Goal: Task Accomplishment & Management: Use online tool/utility

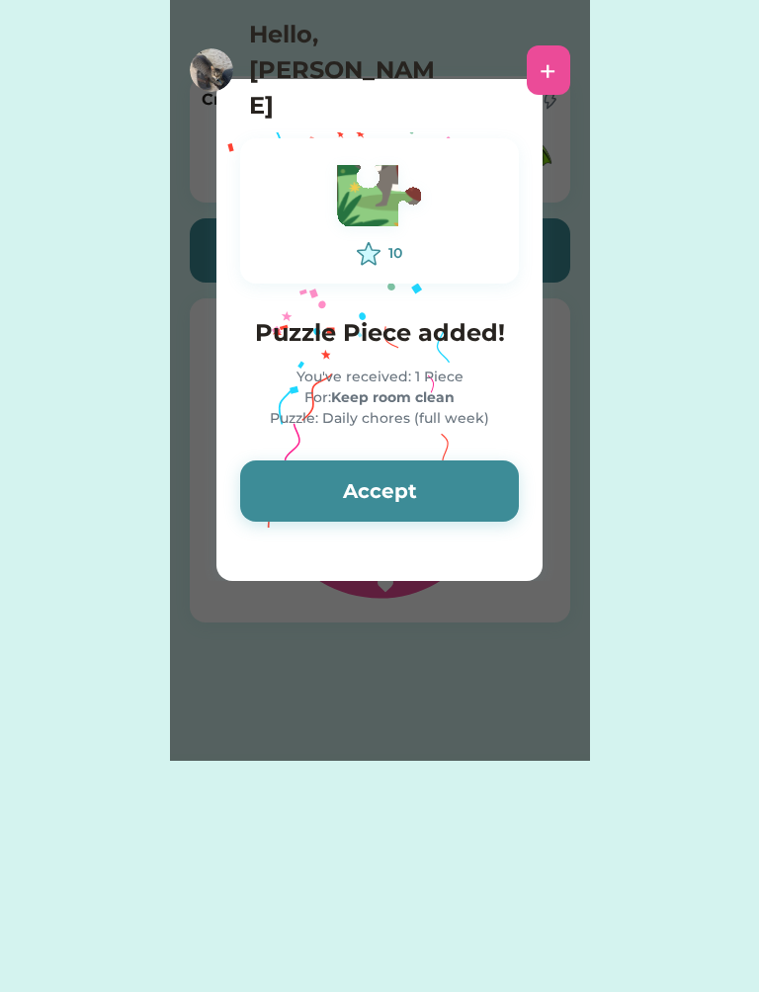
click at [425, 470] on button "Accept" at bounding box center [379, 490] width 279 height 61
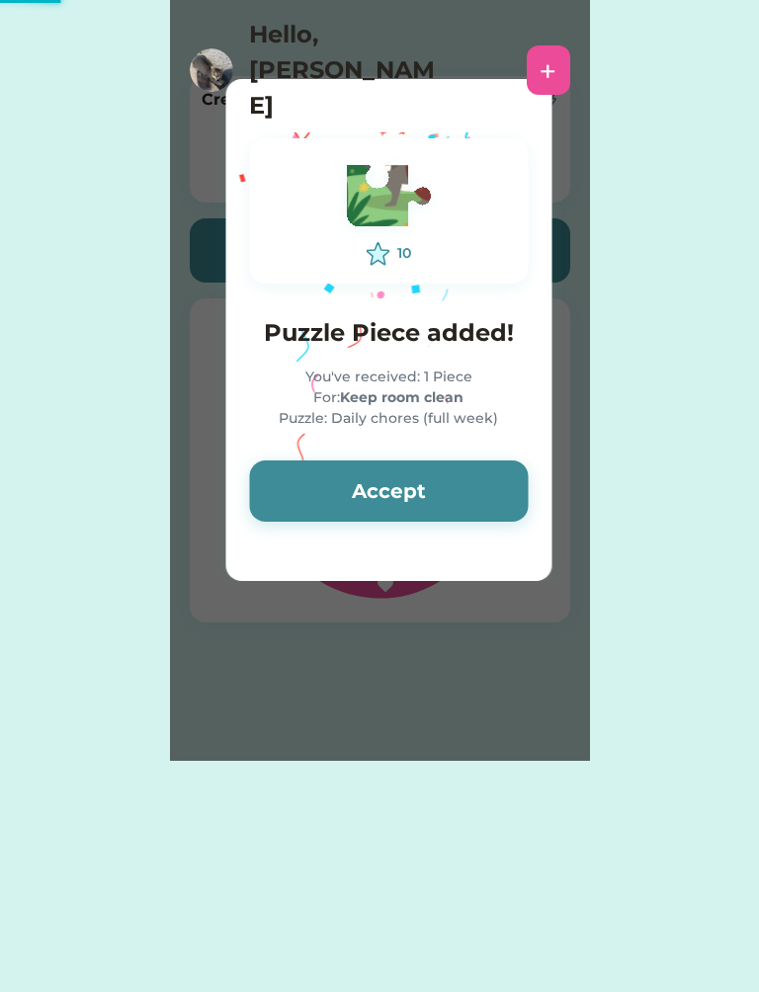
click at [415, 474] on button "Accept" at bounding box center [388, 490] width 279 height 61
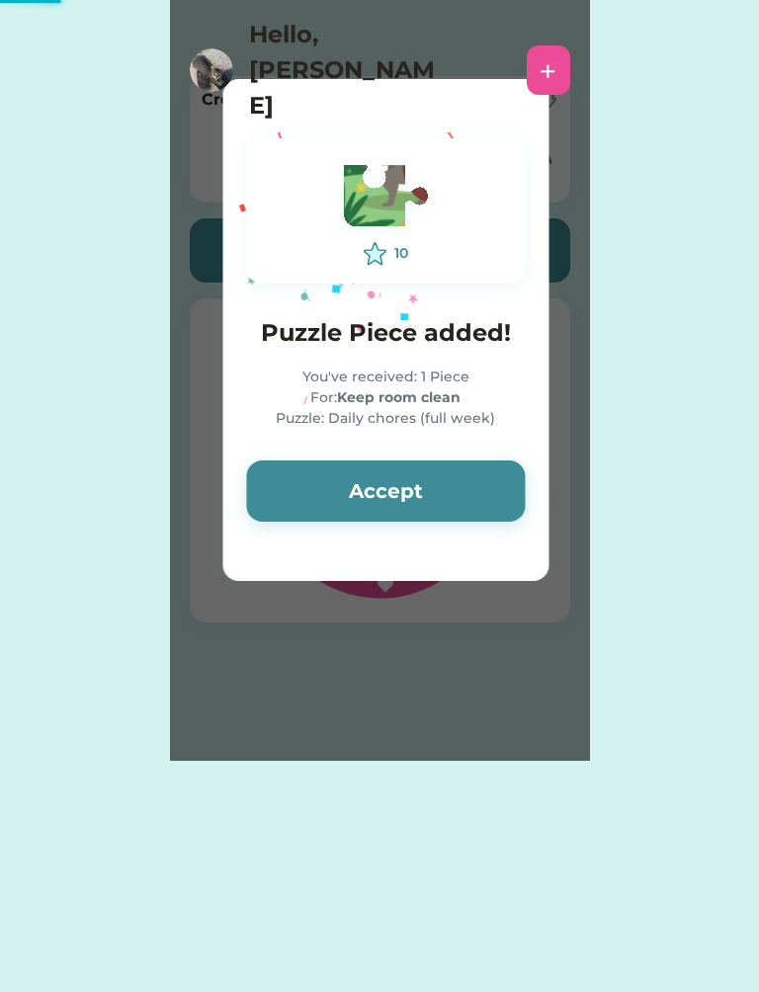
click at [433, 485] on button "Accept" at bounding box center [385, 490] width 279 height 61
click at [451, 500] on button "Accept" at bounding box center [385, 490] width 279 height 61
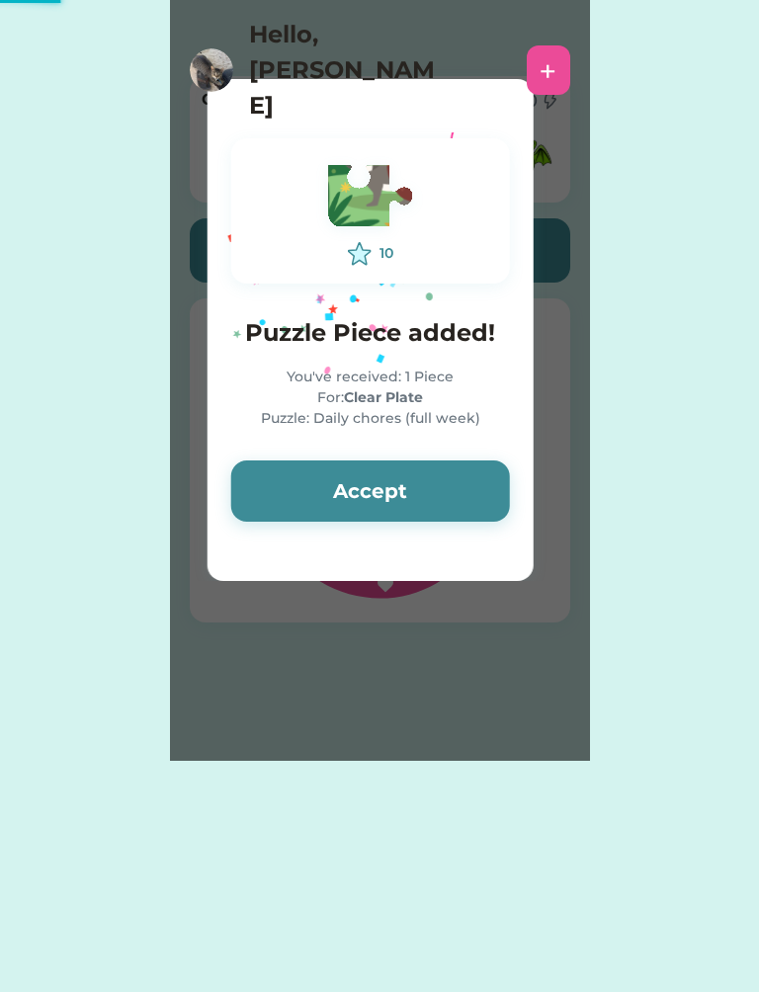
click at [475, 476] on button "Accept" at bounding box center [370, 490] width 279 height 61
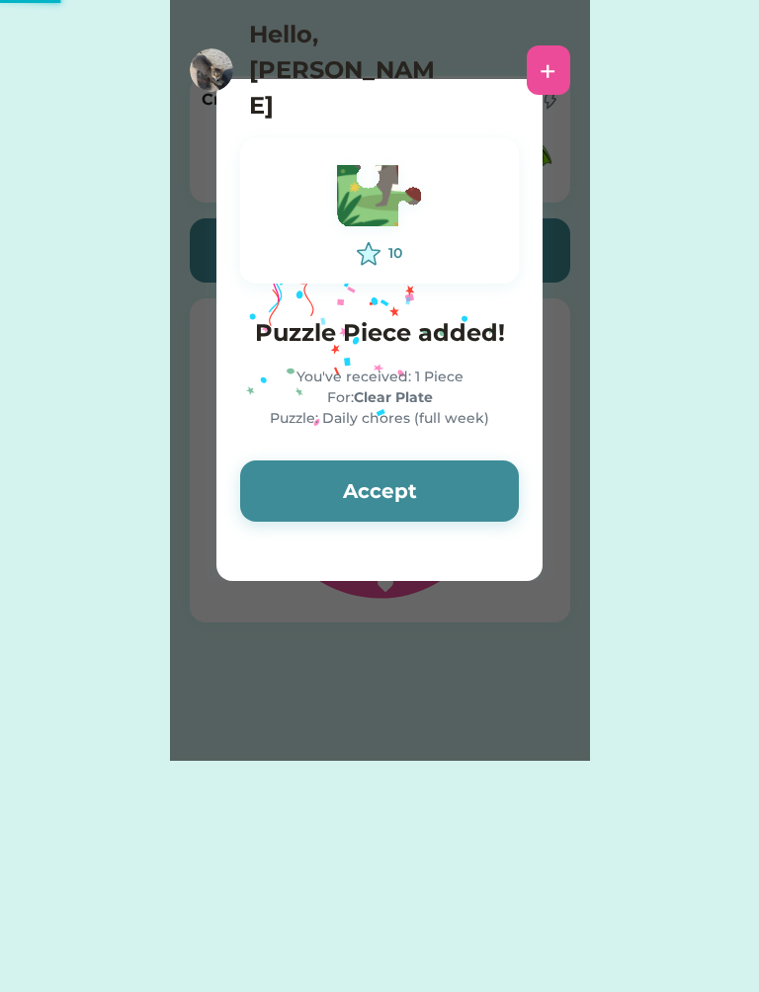
click at [477, 485] on button "Accept" at bounding box center [379, 490] width 279 height 61
click at [475, 504] on button "Accept" at bounding box center [379, 490] width 279 height 61
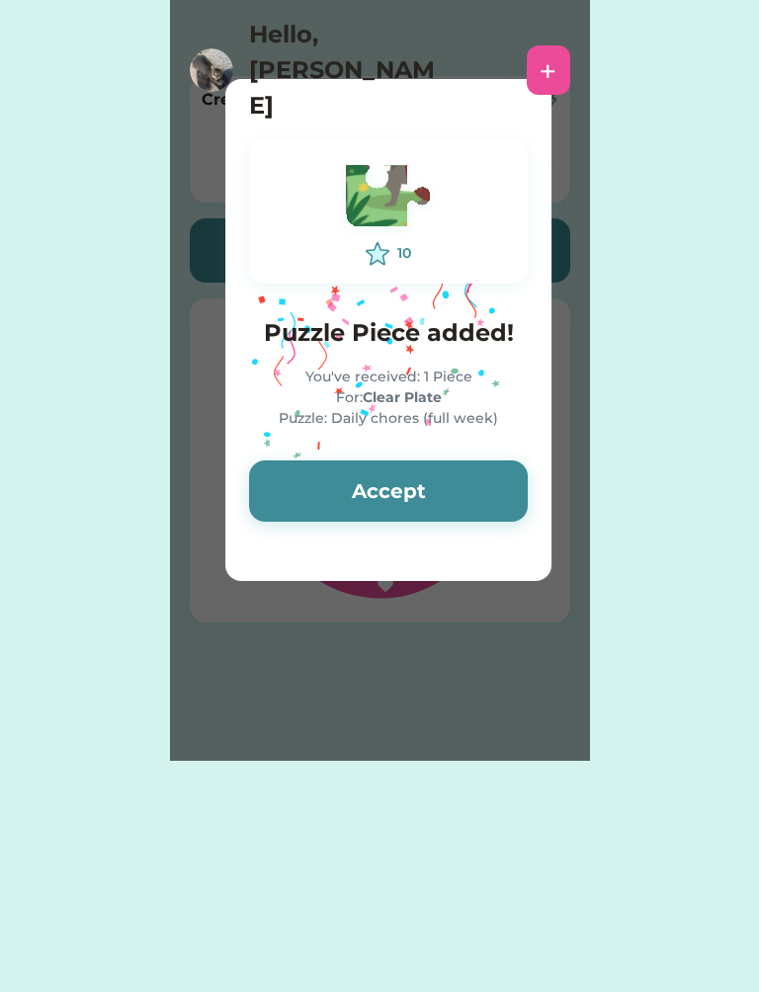
click at [490, 474] on button "Accept" at bounding box center [388, 490] width 279 height 61
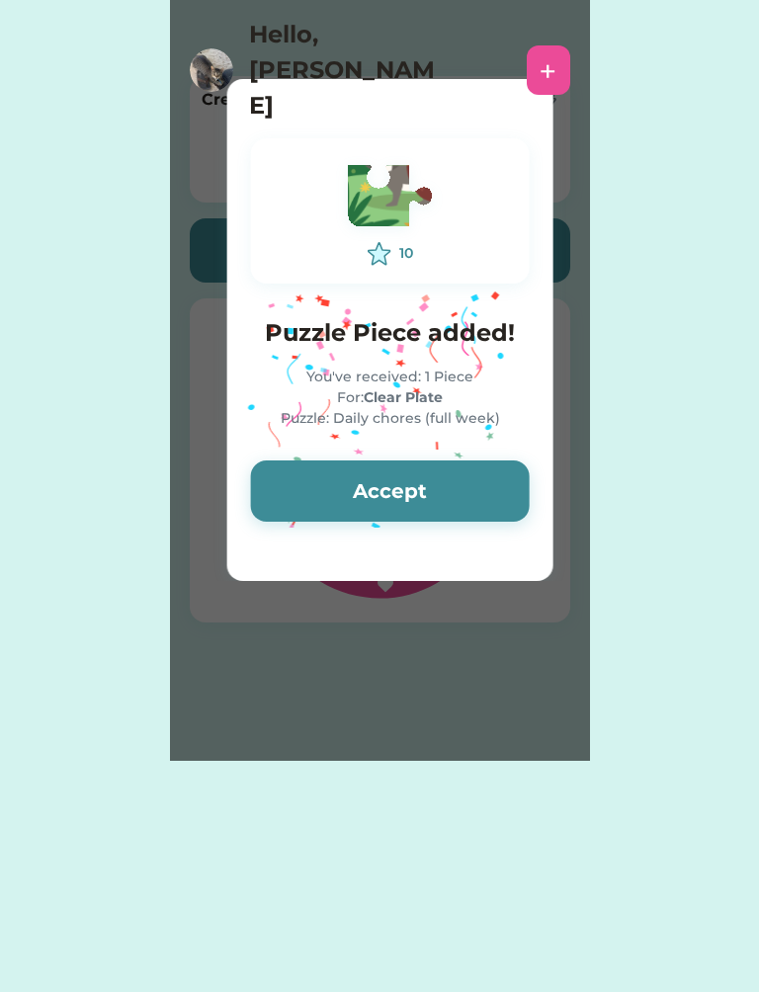
click at [470, 511] on button "Accept" at bounding box center [390, 490] width 279 height 61
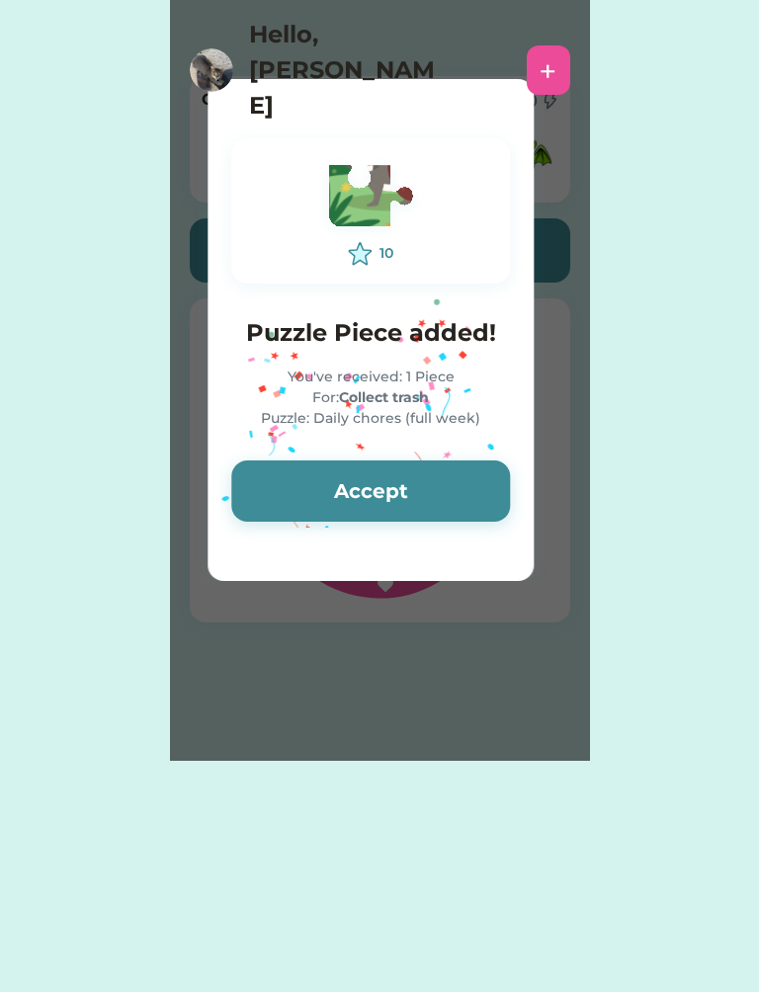
click at [349, 494] on button "Accept" at bounding box center [370, 490] width 279 height 61
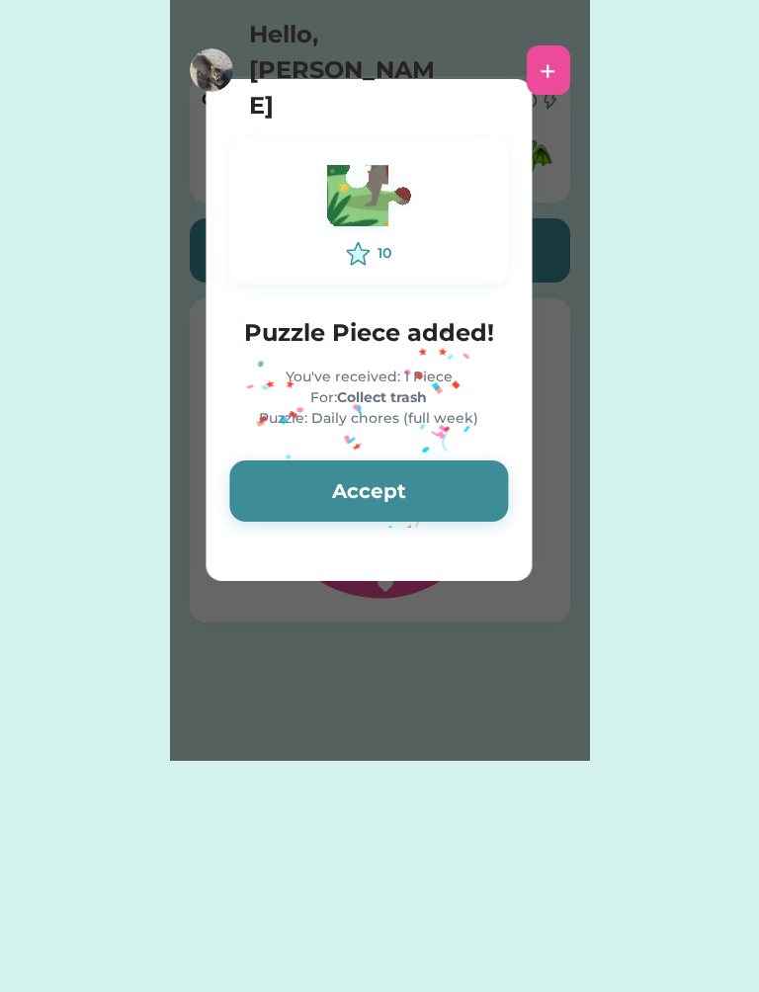
click at [385, 481] on button "Accept" at bounding box center [368, 490] width 279 height 61
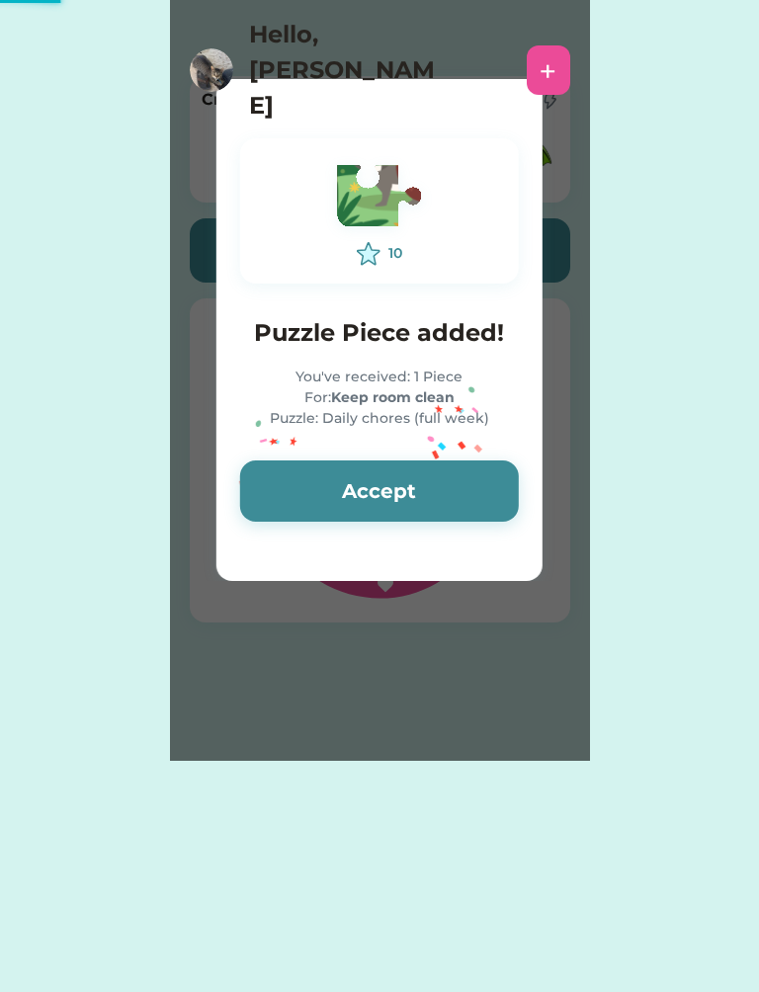
click at [402, 488] on button "Accept" at bounding box center [379, 490] width 279 height 61
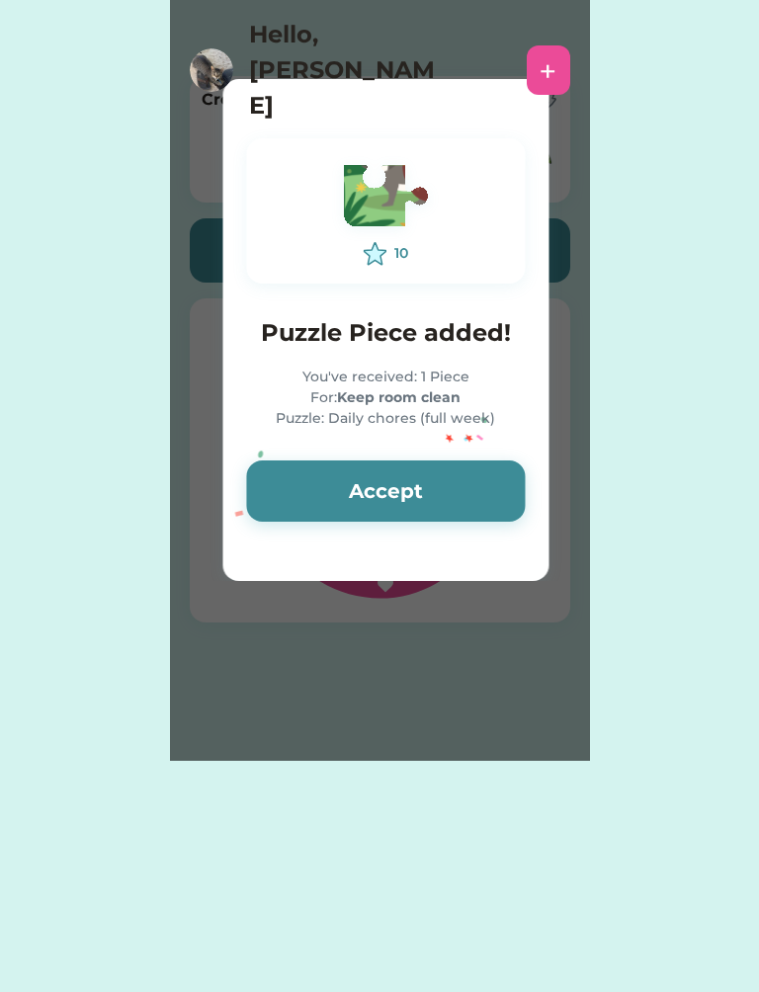
click at [374, 499] on button "Accept" at bounding box center [385, 490] width 279 height 61
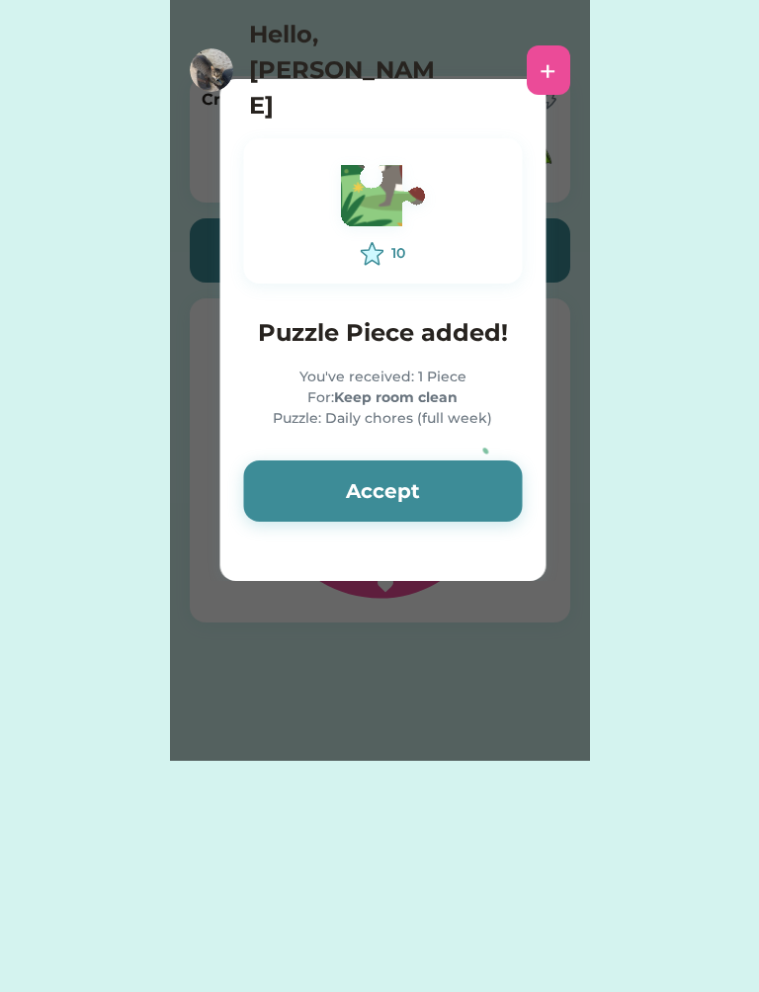
click at [311, 571] on icon "Lottie animation" at bounding box center [371, 330] width 296 height 494
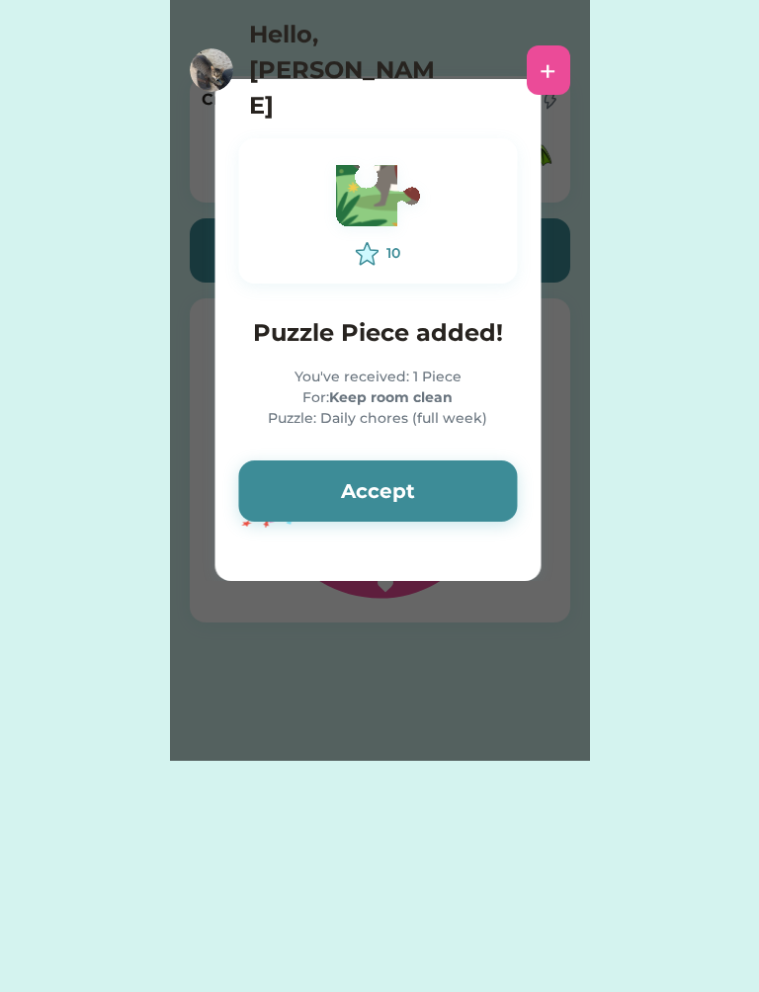
click at [276, 577] on div at bounding box center [377, 330] width 326 height 502
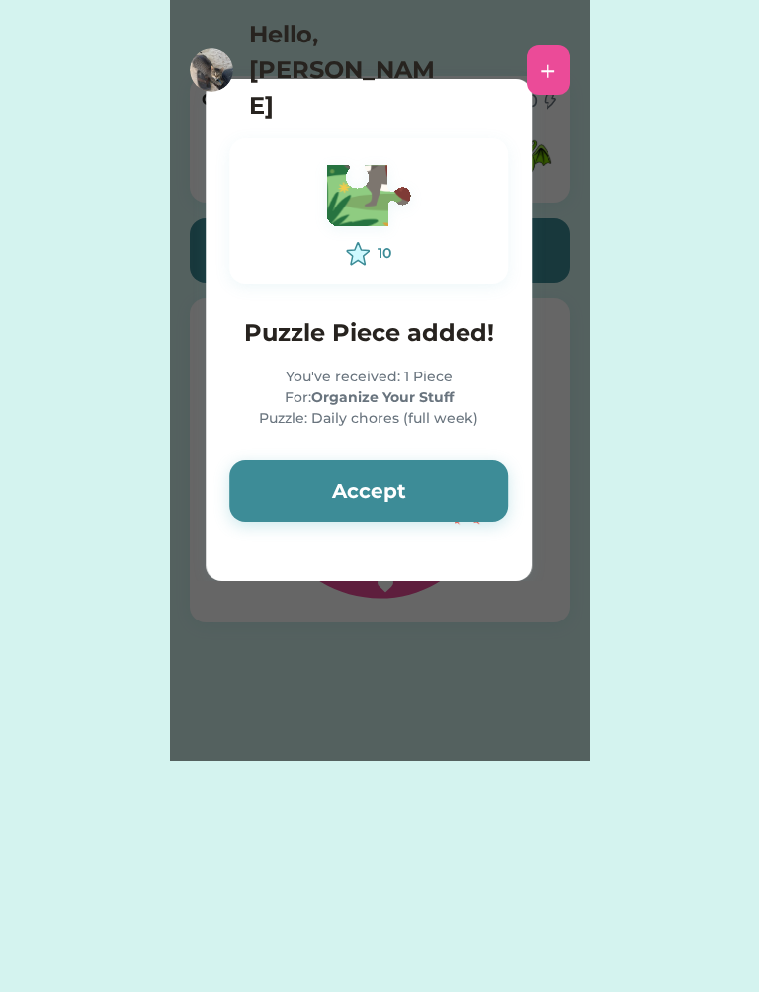
click at [247, 579] on div at bounding box center [368, 330] width 326 height 502
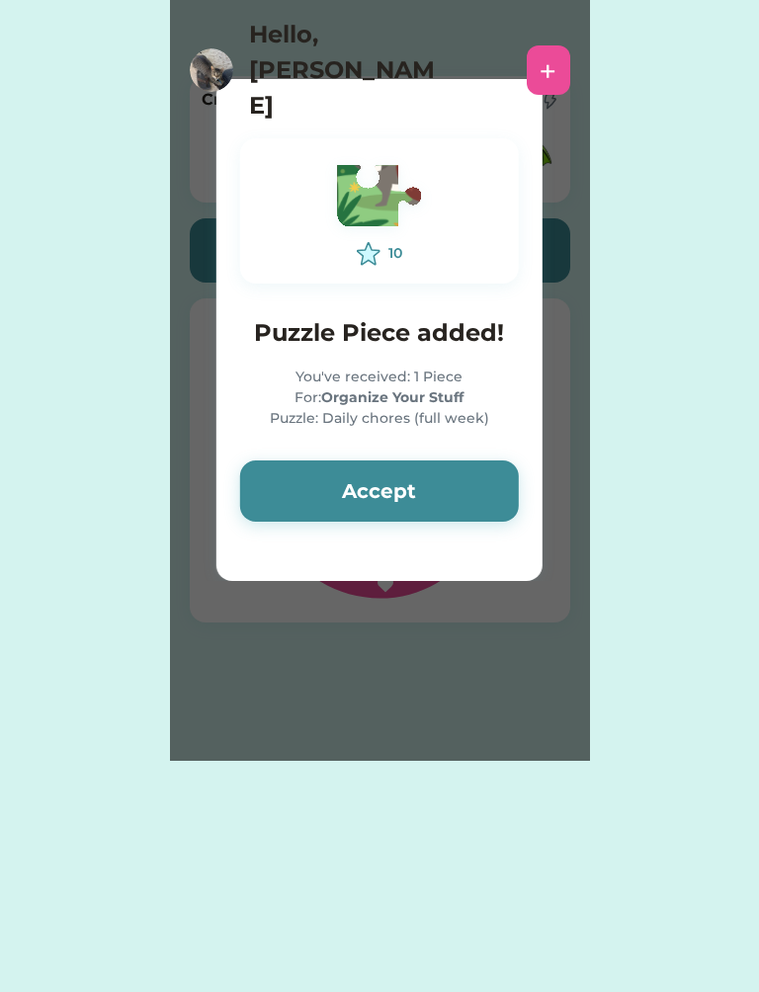
click at [258, 579] on div at bounding box center [379, 330] width 326 height 502
click at [280, 577] on div at bounding box center [379, 330] width 326 height 502
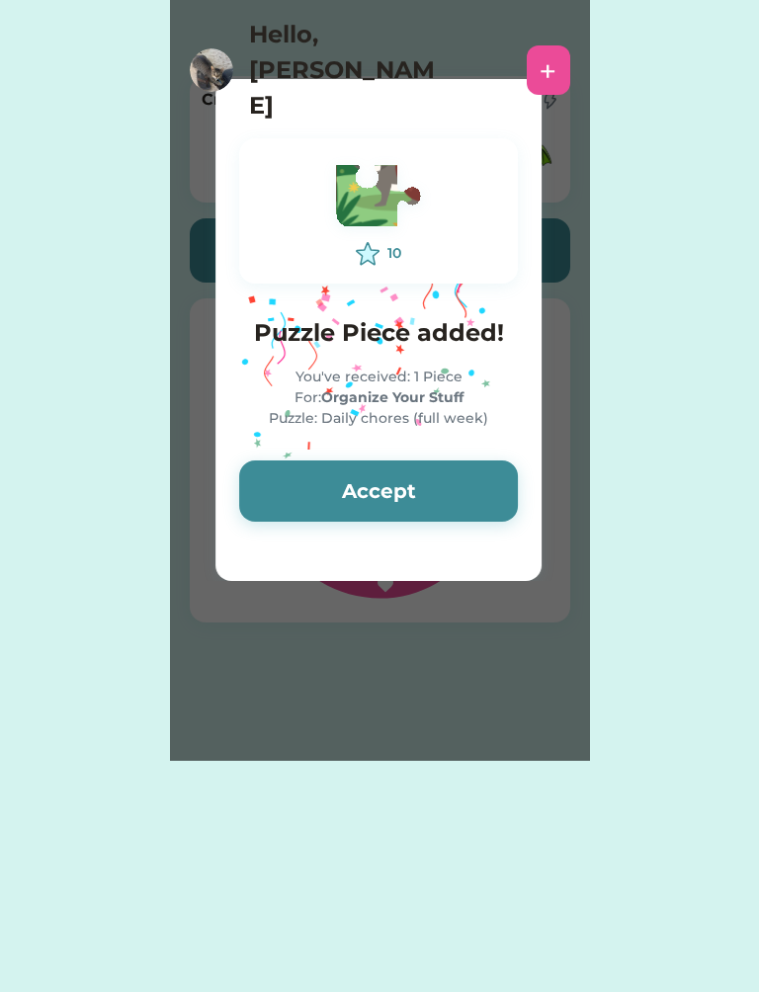
click at [276, 520] on button "Accept" at bounding box center [378, 490] width 279 height 61
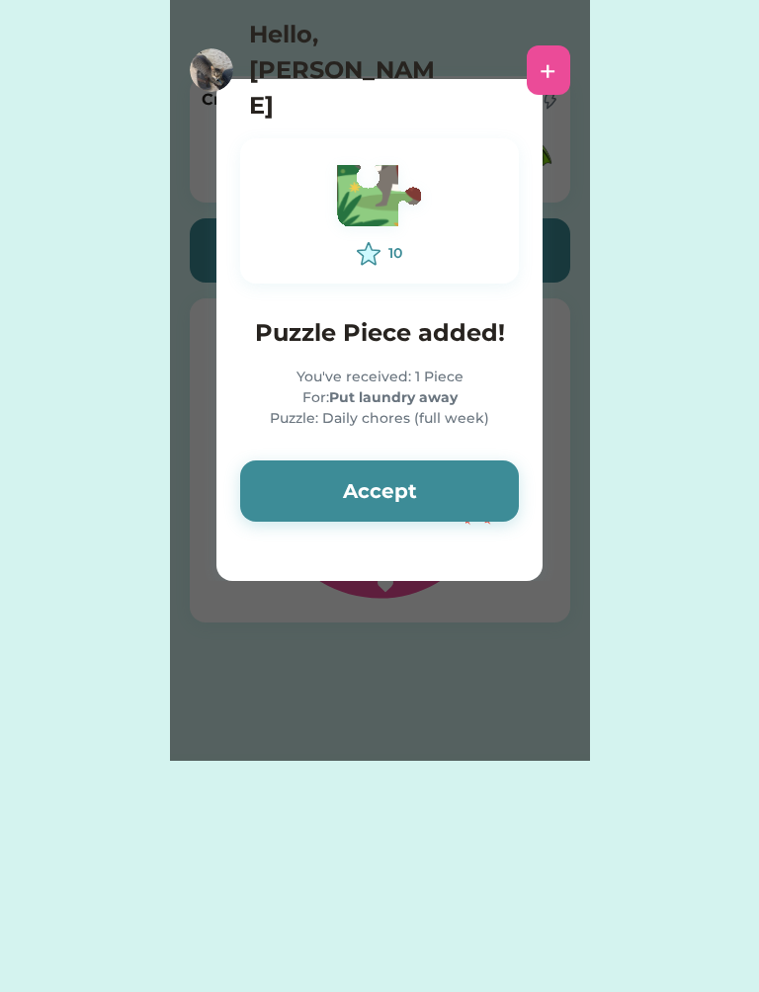
click at [404, 462] on button "Accept" at bounding box center [379, 490] width 279 height 61
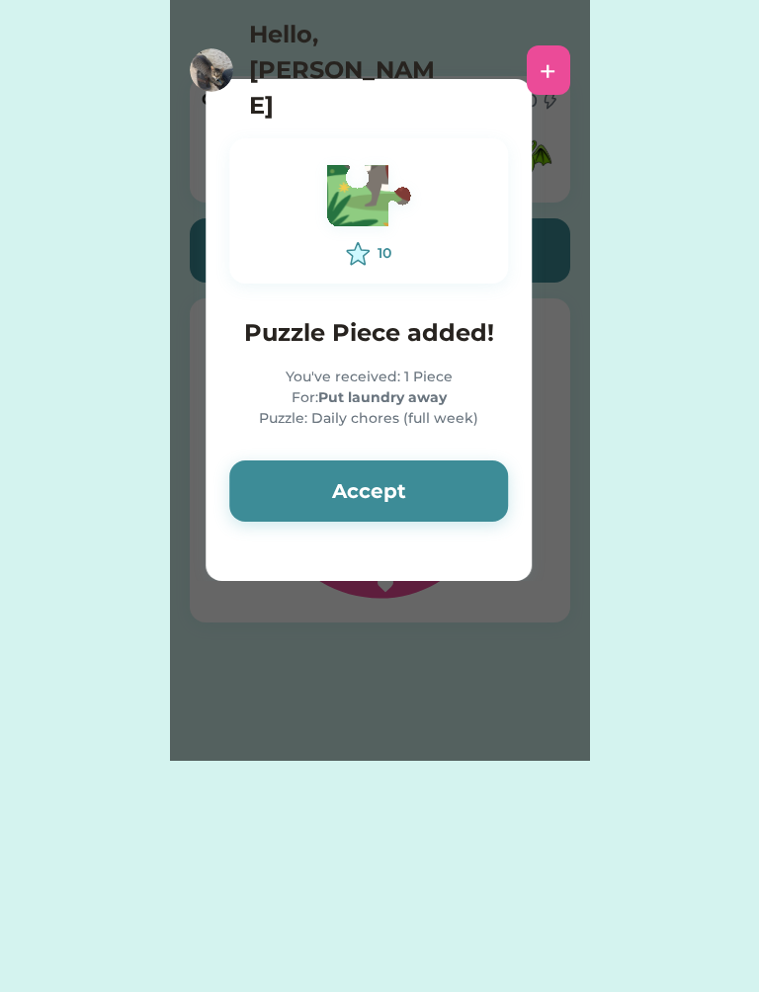
click at [369, 486] on button "Accept" at bounding box center [368, 490] width 279 height 61
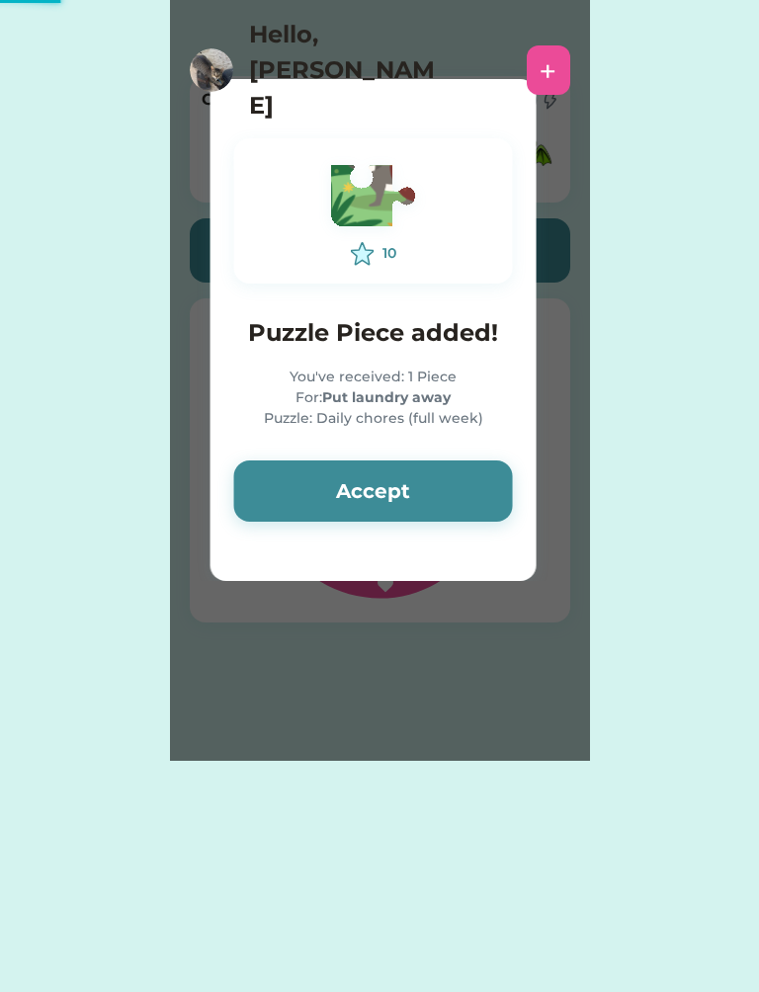
click at [394, 486] on button "Accept" at bounding box center [373, 490] width 279 height 61
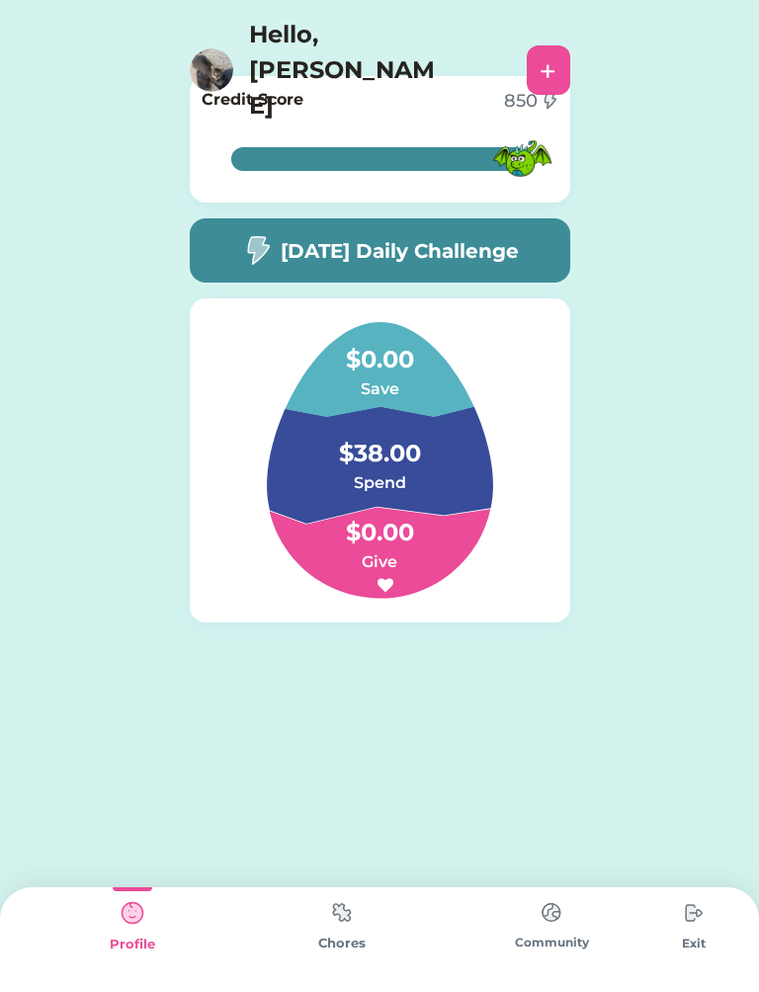
click at [431, 452] on h4 "$38.00" at bounding box center [380, 443] width 198 height 55
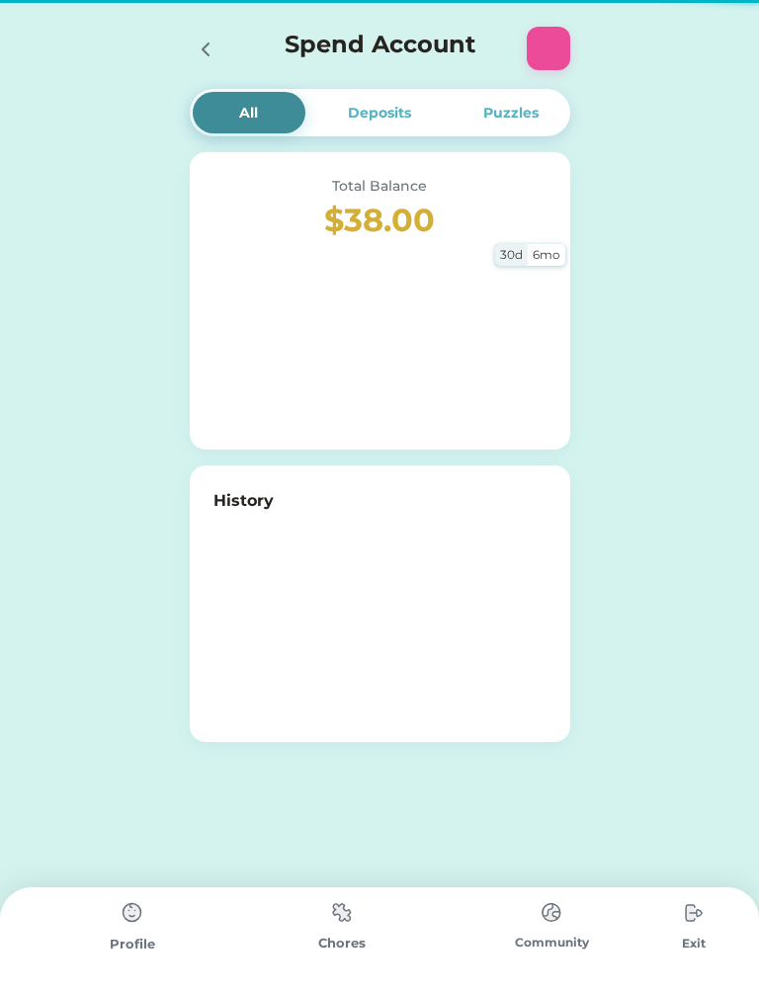
click at [439, 242] on h3 "$38.00" at bounding box center [379, 220] width 333 height 47
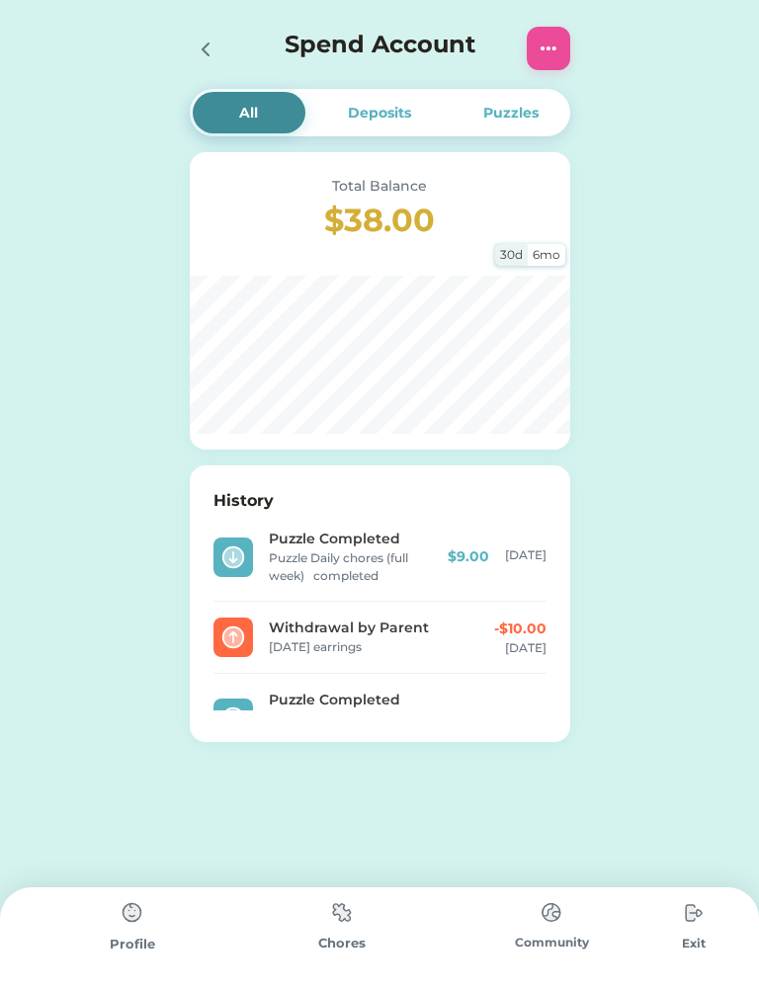
click at [197, 55] on icon at bounding box center [206, 50] width 24 height 24
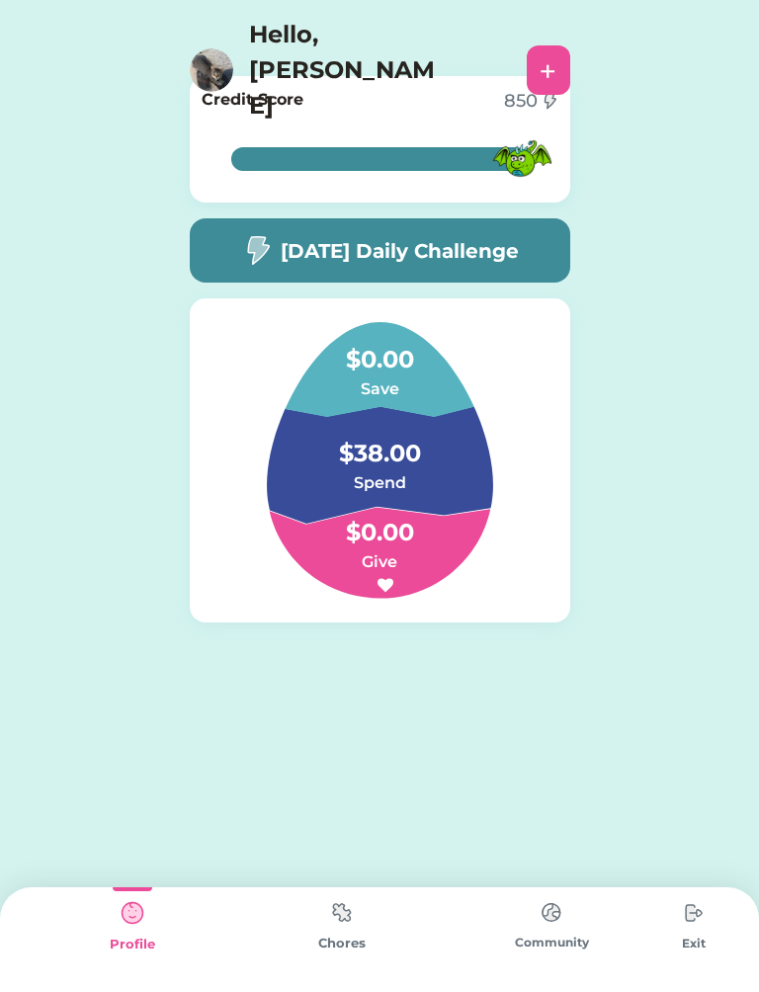
click at [388, 240] on h5 "[DATE] Daily Challenge" at bounding box center [400, 251] width 238 height 30
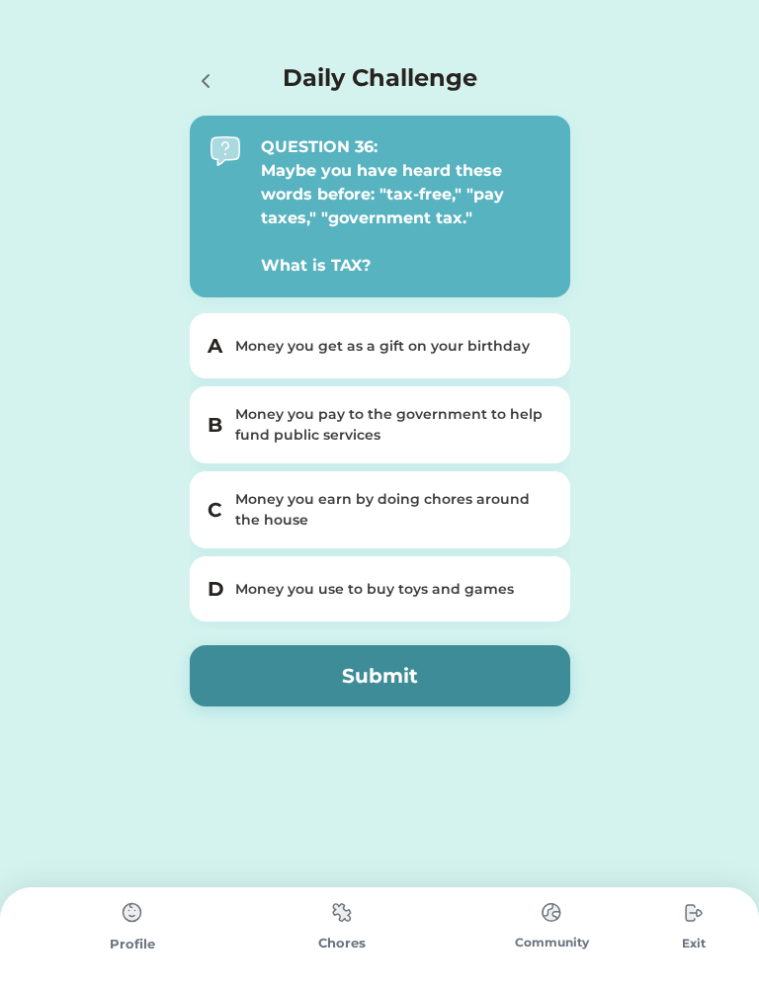
click at [515, 436] on div "Money you pay to the government to help fund public services" at bounding box center [391, 424] width 313 height 41
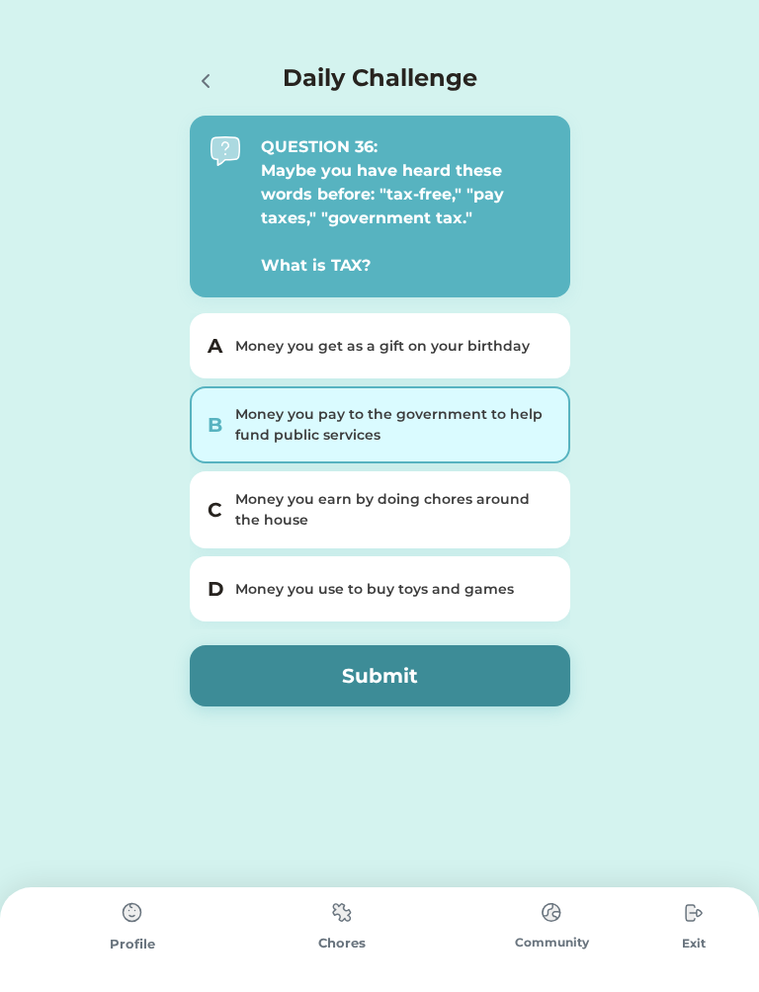
click at [445, 662] on button "Submit" at bounding box center [380, 675] width 380 height 61
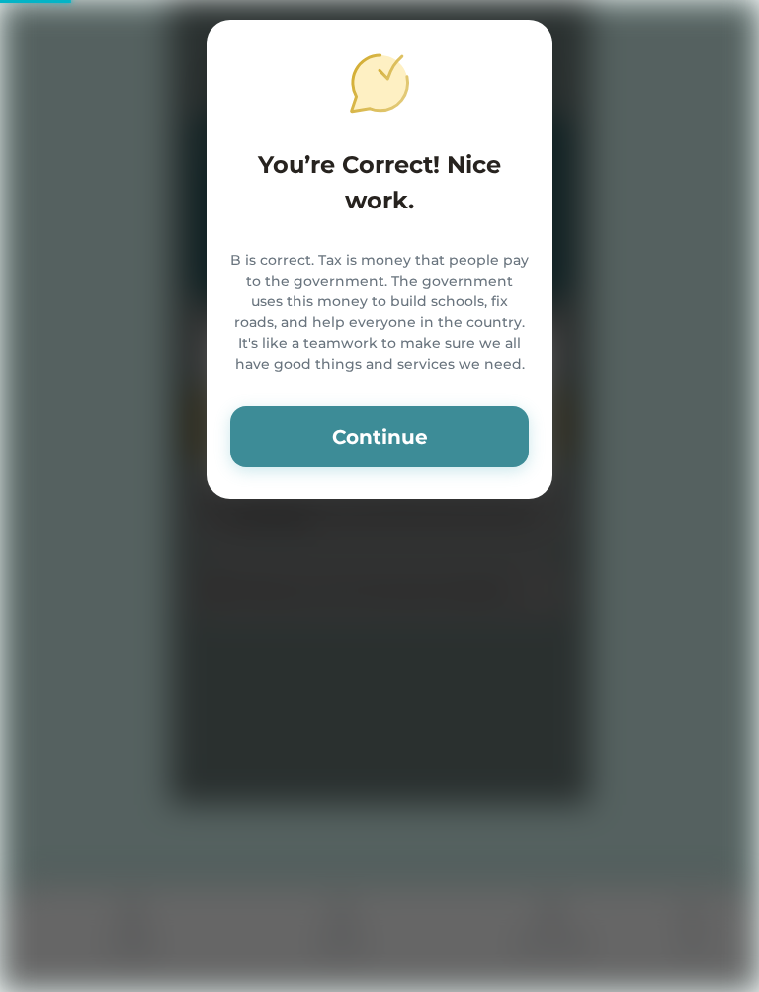
click at [483, 422] on button "Continue" at bounding box center [379, 436] width 298 height 61
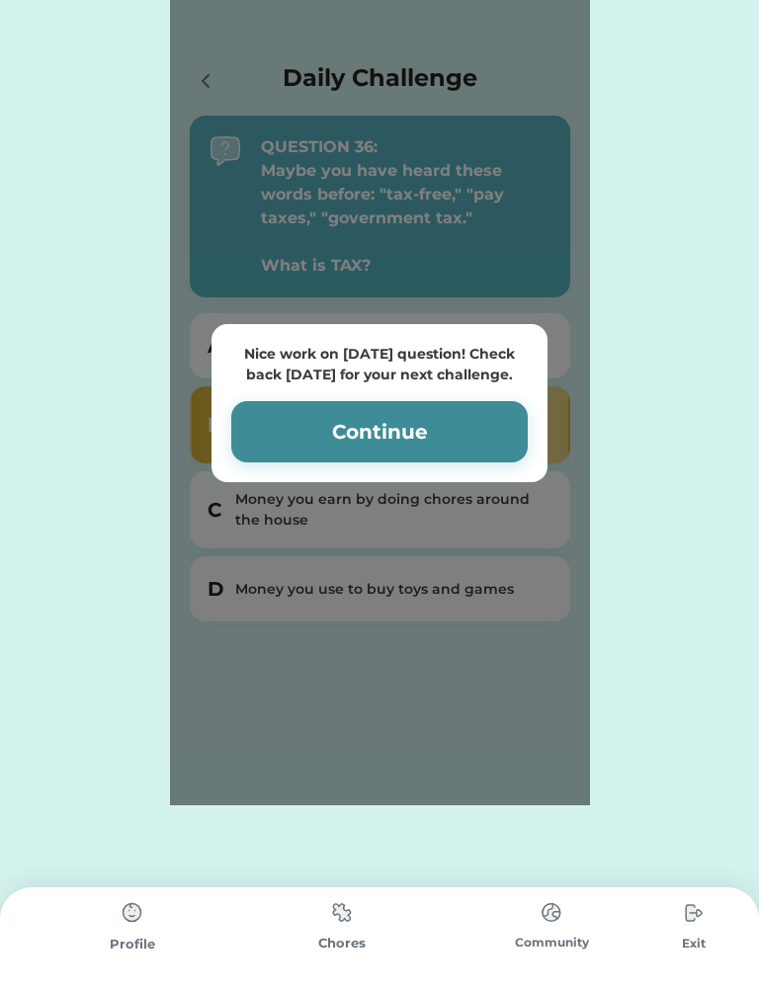
click at [331, 451] on button "Continue" at bounding box center [379, 431] width 296 height 61
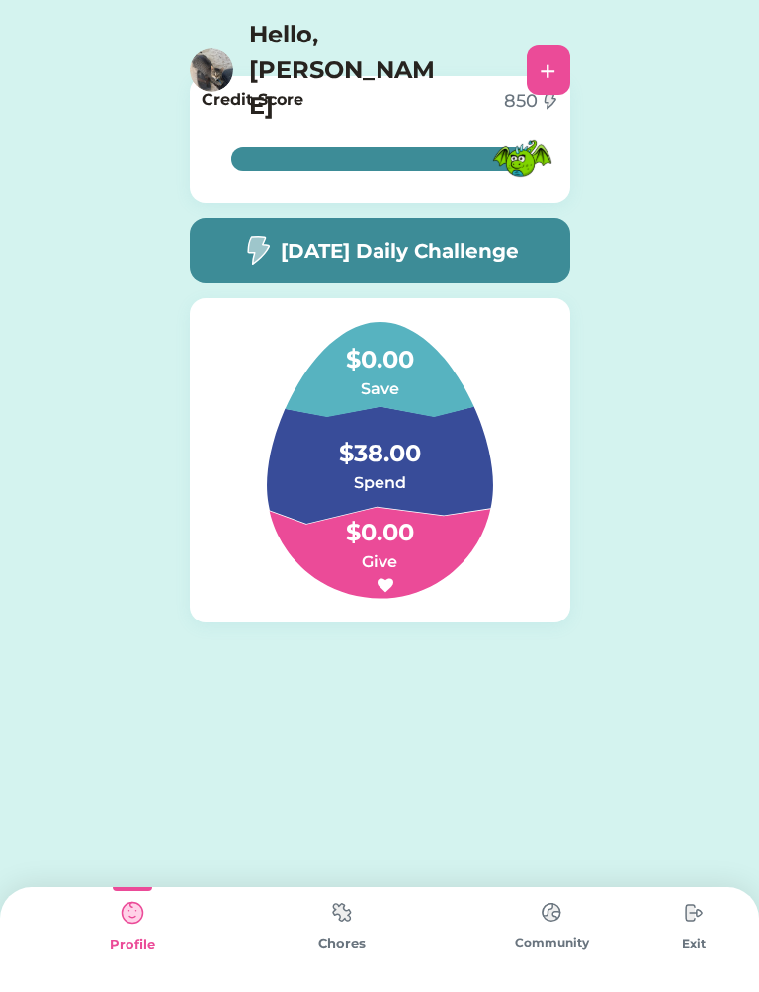
click at [361, 900] on img at bounding box center [342, 912] width 40 height 39
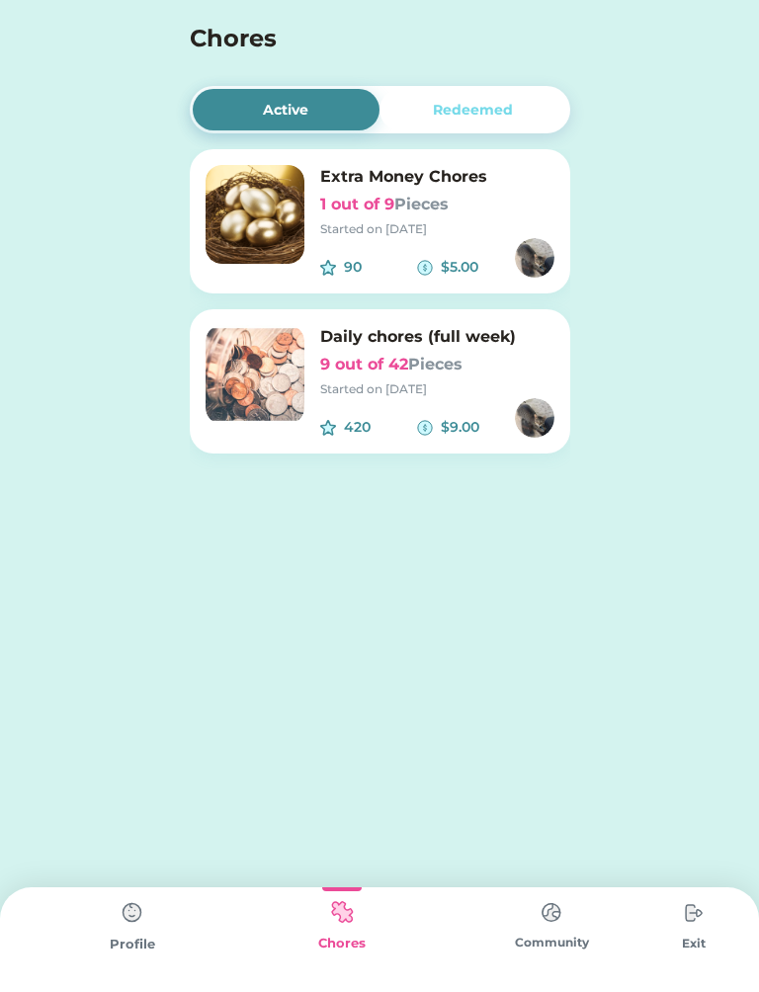
click at [253, 361] on img at bounding box center [254, 374] width 99 height 99
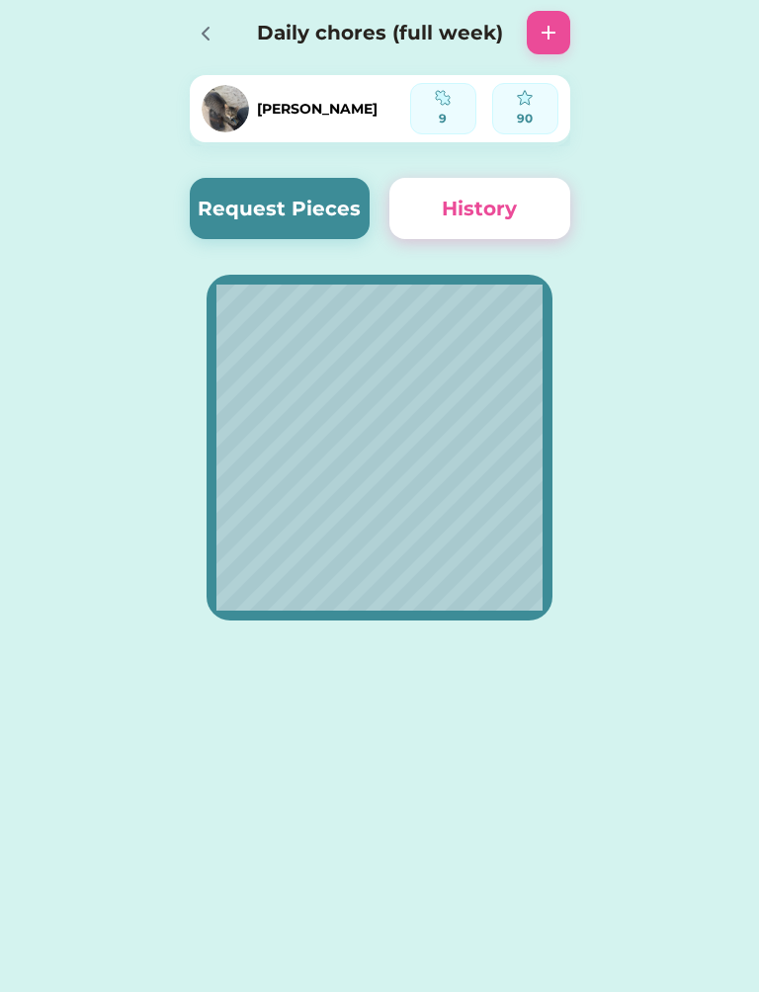
click at [306, 207] on button "Request Pieces" at bounding box center [280, 208] width 181 height 61
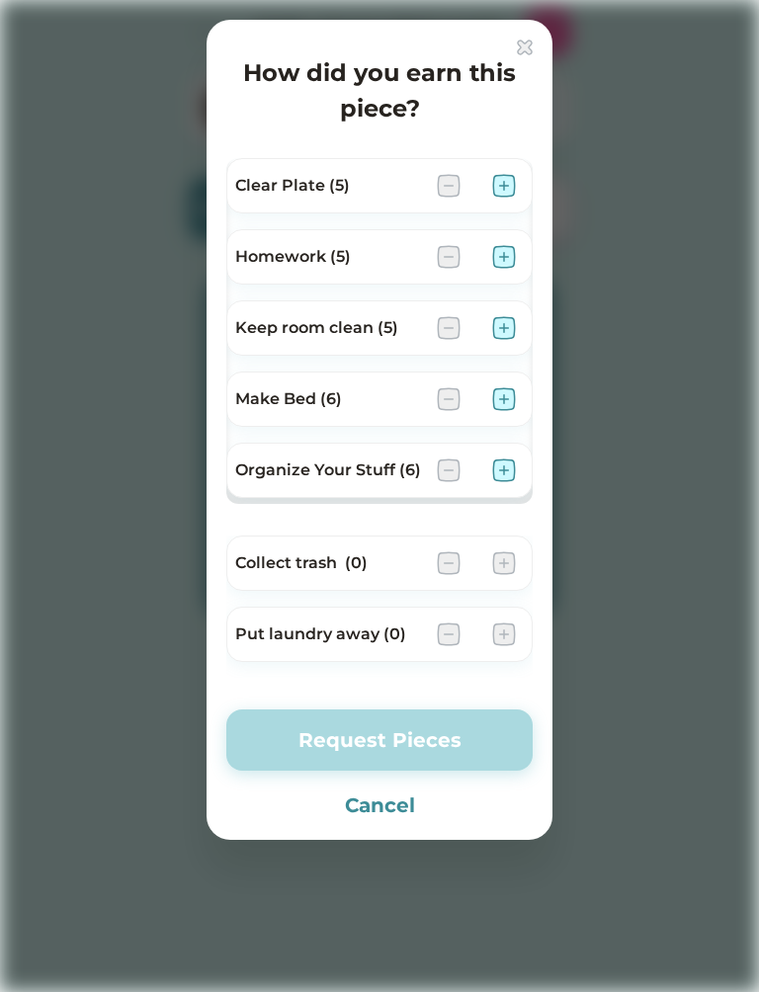
click at [502, 252] on img at bounding box center [504, 257] width 24 height 24
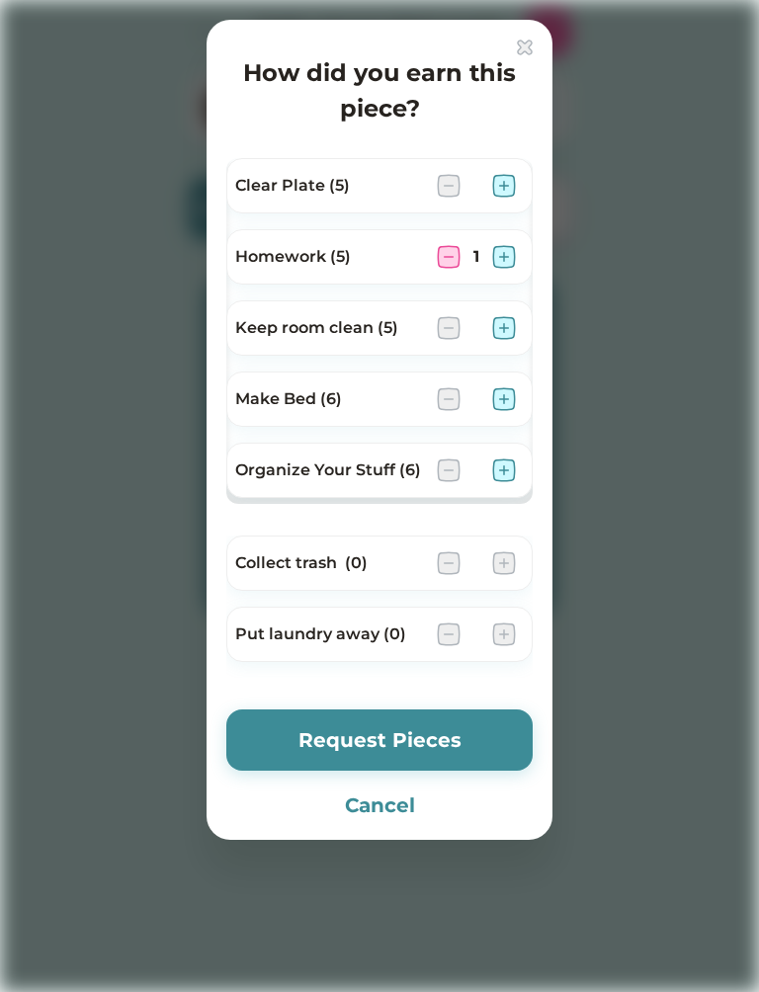
click at [500, 374] on div "Make Bed (6)" at bounding box center [379, 398] width 306 height 55
click at [499, 402] on img at bounding box center [504, 399] width 24 height 24
click at [510, 471] on img at bounding box center [504, 470] width 24 height 24
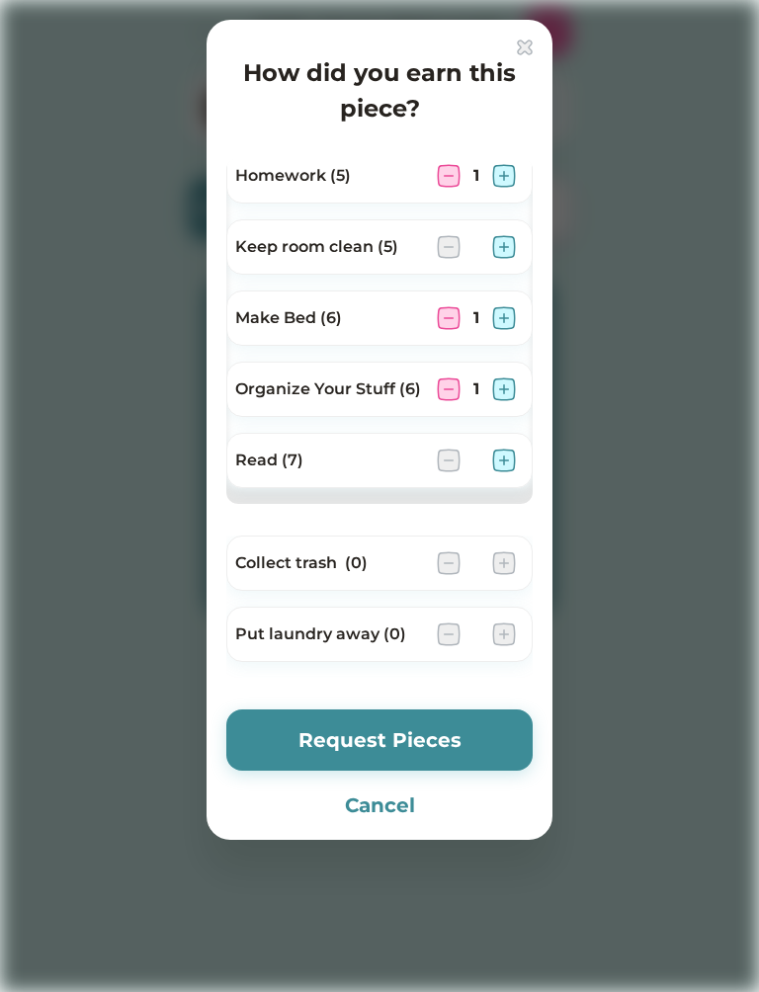
scroll to position [81, 0]
click at [511, 465] on img at bounding box center [504, 460] width 24 height 24
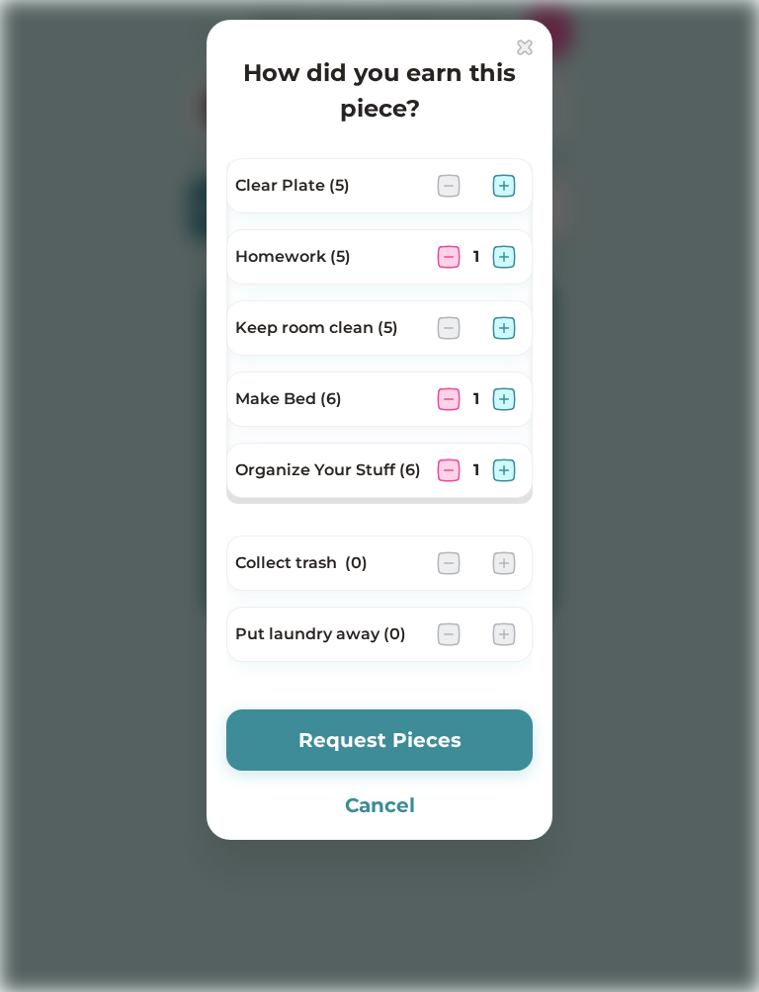
scroll to position [0, 0]
click at [511, 192] on img at bounding box center [504, 186] width 24 height 24
click at [512, 324] on img at bounding box center [504, 328] width 24 height 24
click at [509, 319] on img at bounding box center [504, 328] width 24 height 24
click at [447, 319] on img at bounding box center [449, 328] width 24 height 24
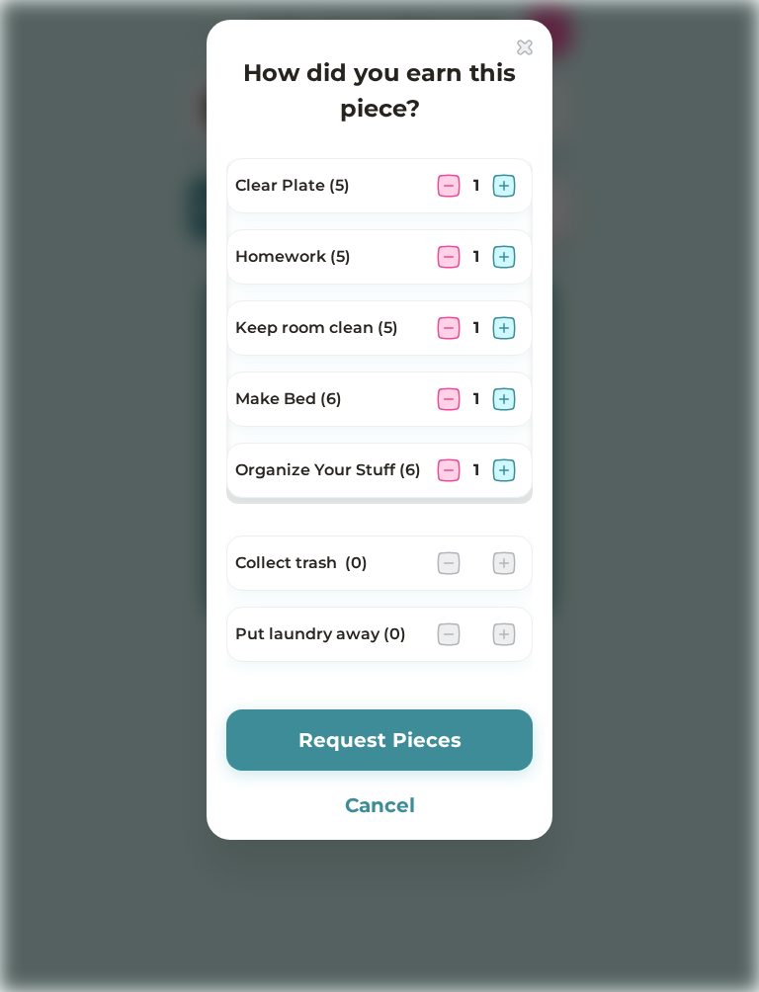
click at [418, 699] on div "How did you earn this piece? Clear Plate (5) 1 Homework (5) 1 Keep room clean (…" at bounding box center [379, 430] width 346 height 820
click at [460, 748] on button "Request Pieces" at bounding box center [379, 739] width 306 height 61
click at [446, 740] on button "Request Pieces" at bounding box center [379, 739] width 306 height 61
click at [439, 729] on button "Request Pieces" at bounding box center [379, 739] width 306 height 61
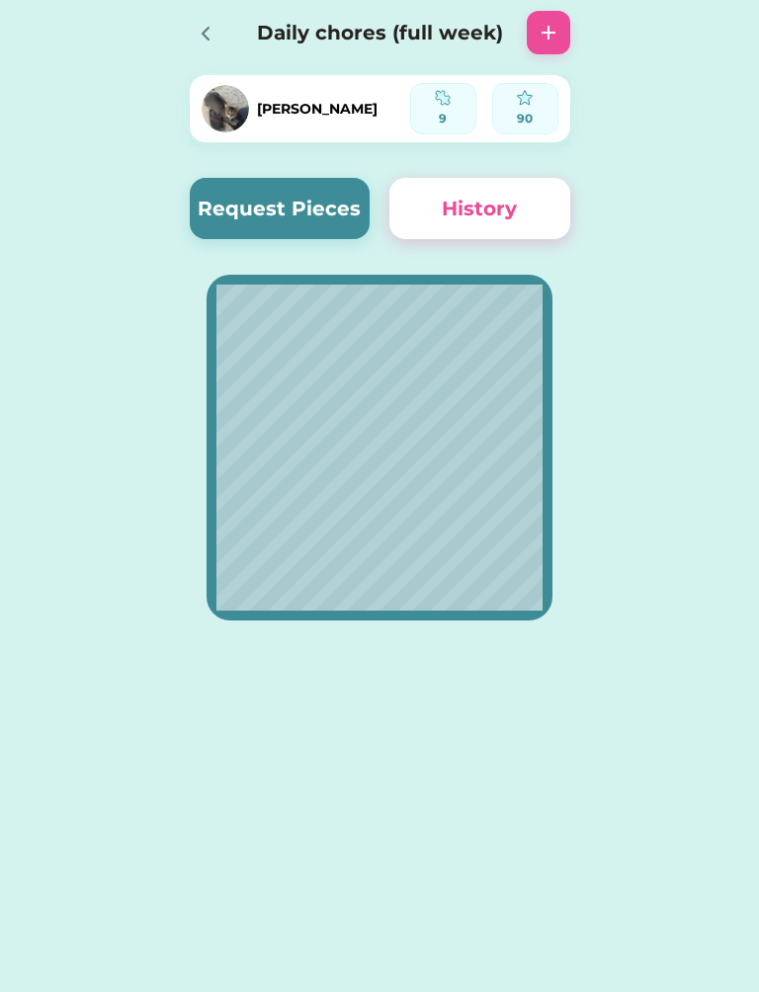
click at [199, 37] on icon at bounding box center [206, 34] width 24 height 24
